Goal: Transaction & Acquisition: Purchase product/service

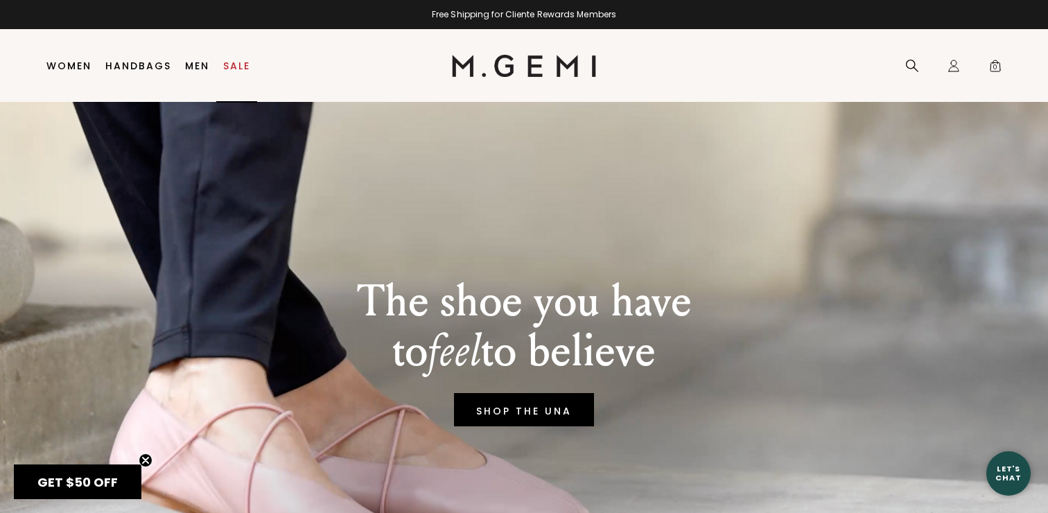
click at [241, 64] on link "Sale" at bounding box center [236, 65] width 27 height 11
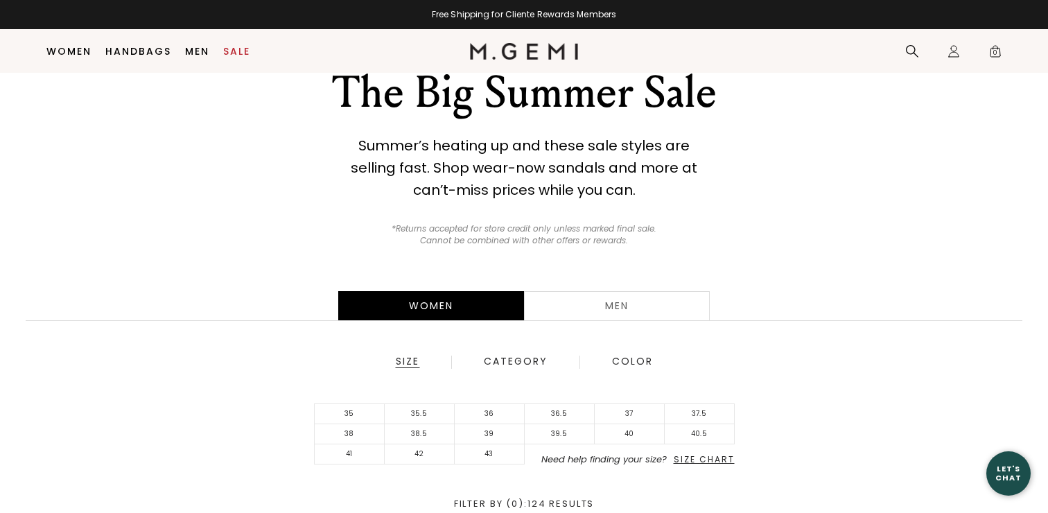
scroll to position [141, 0]
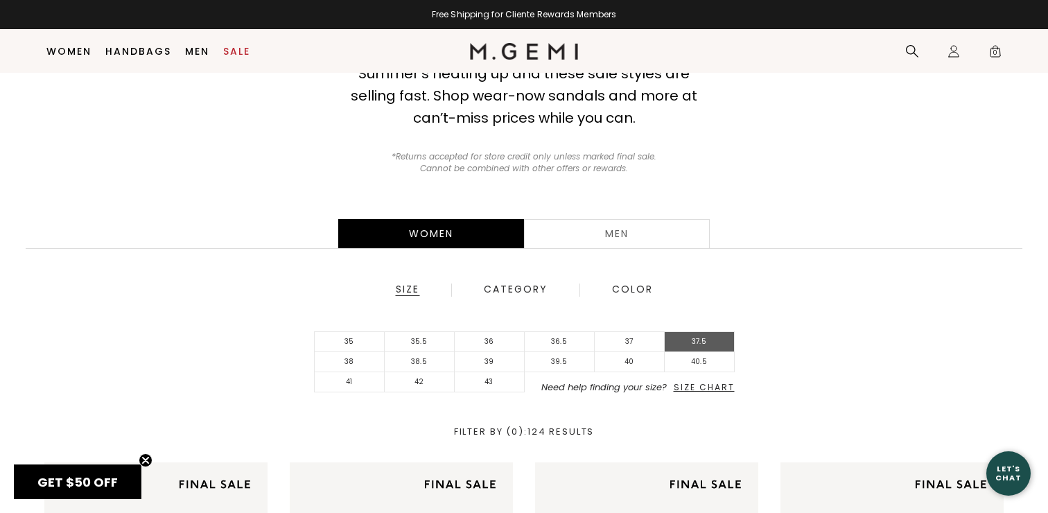
click at [704, 337] on li "37.5" at bounding box center [700, 342] width 70 height 20
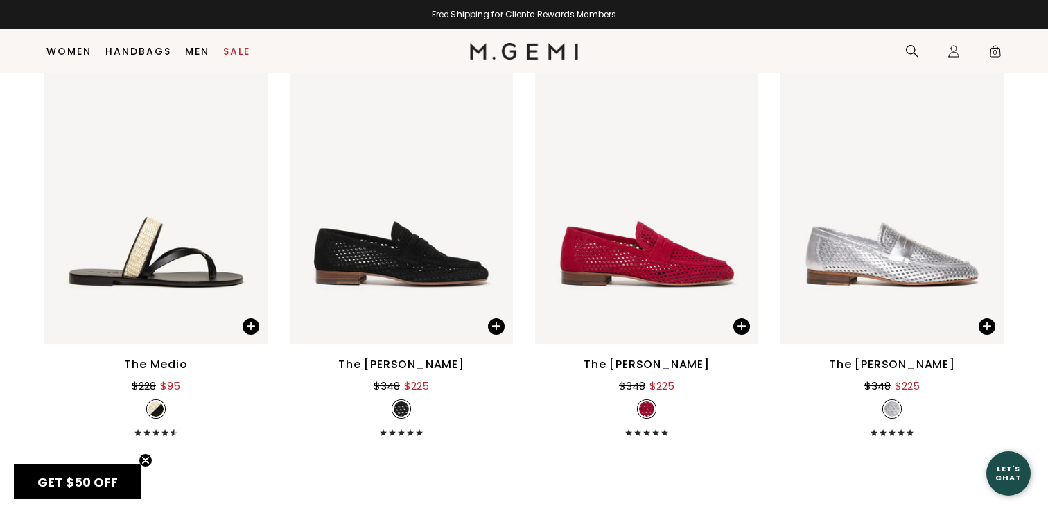
scroll to position [1646, 0]
